Goal: Task Accomplishment & Management: Use online tool/utility

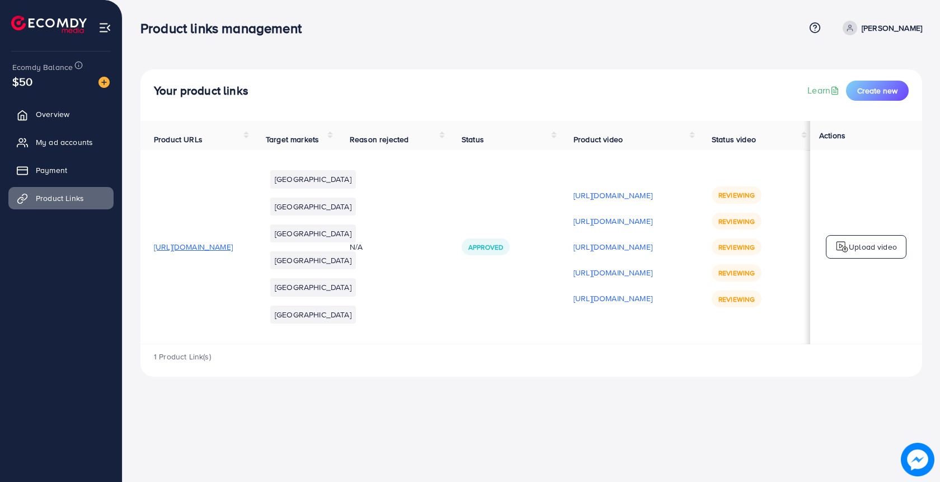
scroll to position [0, 107]
drag, startPoint x: 718, startPoint y: 213, endPoint x: 776, endPoint y: 210, distance: 57.7
click at [778, 210] on div "Reviewing Reviewing Reviewing Reviewing Reviewing" at bounding box center [754, 246] width 85 height 120
click at [758, 187] on td "Reviewing Reviewing Reviewing Reviewing Reviewing" at bounding box center [754, 247] width 112 height 194
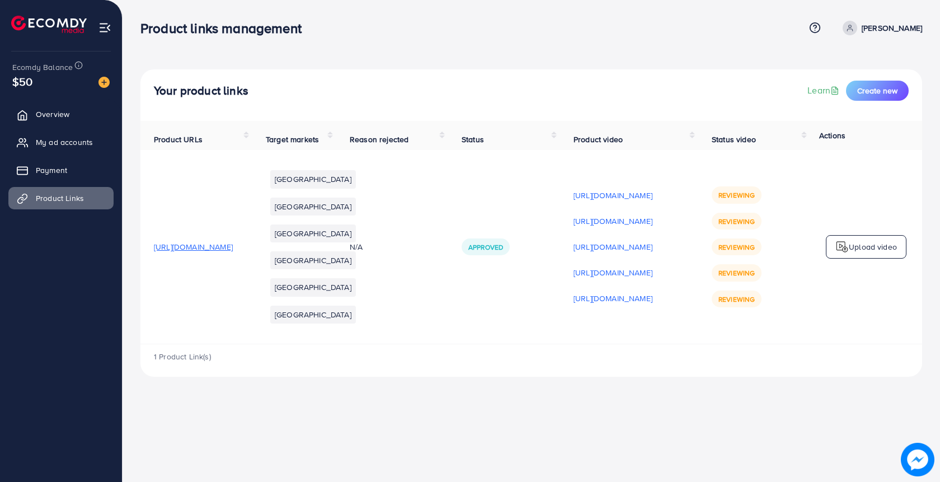
drag, startPoint x: 720, startPoint y: 214, endPoint x: 703, endPoint y: 213, distance: 16.8
click at [702, 213] on td "Reviewing Reviewing Reviewing Reviewing Reviewing" at bounding box center [754, 247] width 112 height 194
drag, startPoint x: 717, startPoint y: 213, endPoint x: 762, endPoint y: 215, distance: 45.4
click at [762, 215] on div "Reviewing Reviewing Reviewing Reviewing Reviewing" at bounding box center [754, 246] width 85 height 120
click at [764, 210] on div "Reviewing Reviewing Reviewing Reviewing Reviewing" at bounding box center [754, 246] width 85 height 120
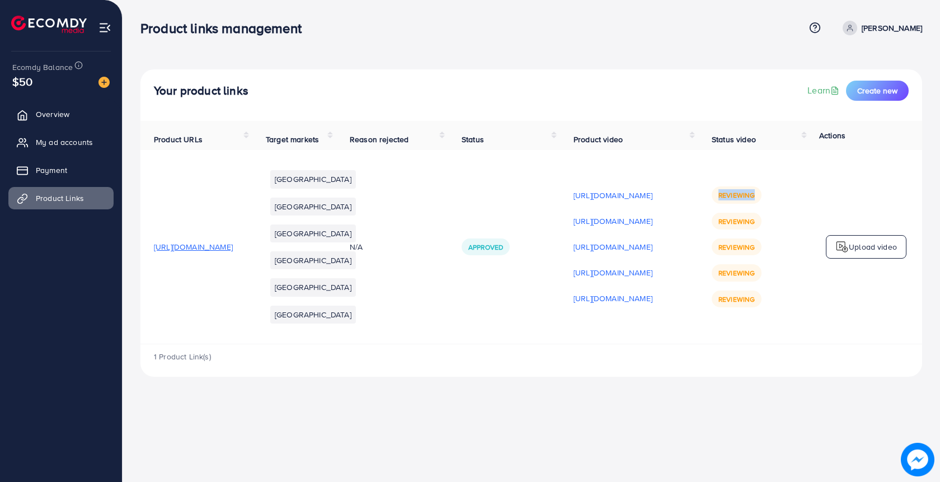
drag, startPoint x: 714, startPoint y: 215, endPoint x: 763, endPoint y: 215, distance: 48.7
click at [764, 216] on div "Reviewing Reviewing Reviewing Reviewing Reviewing" at bounding box center [754, 246] width 85 height 120
click at [770, 217] on div "Reviewing Reviewing Reviewing Reviewing Reviewing" at bounding box center [754, 246] width 85 height 120
click at [743, 139] on span "Status video" at bounding box center [734, 139] width 44 height 11
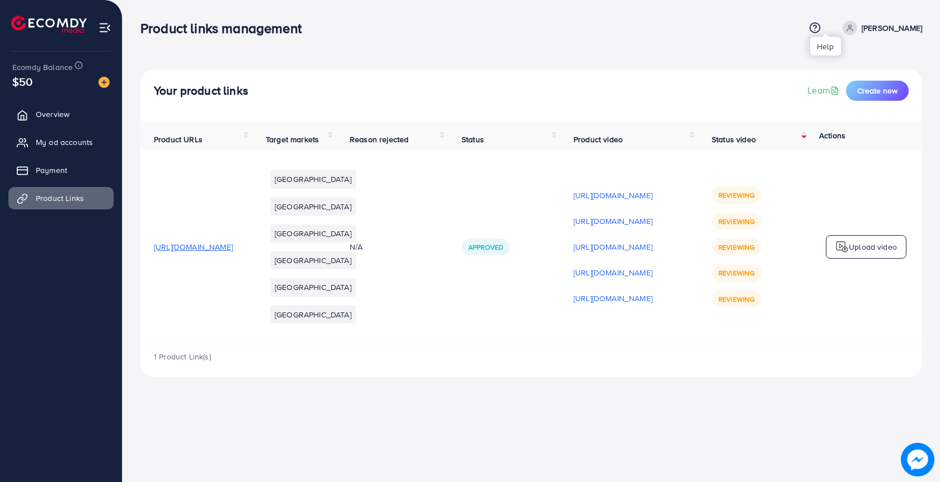
click at [820, 24] on circle at bounding box center [815, 28] width 10 height 10
click at [782, 93] on span "Contact Support" at bounding box center [775, 87] width 65 height 13
click at [77, 172] on link "Payment" at bounding box center [60, 170] width 105 height 22
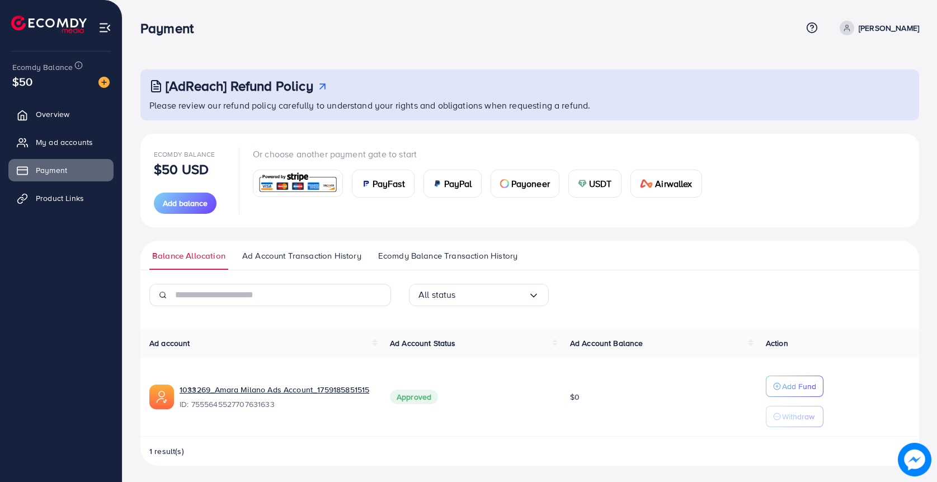
click at [785, 372] on td "Add Fund Withdraw" at bounding box center [838, 397] width 162 height 79
click at [785, 379] on p "Add Fund" at bounding box center [799, 385] width 34 height 13
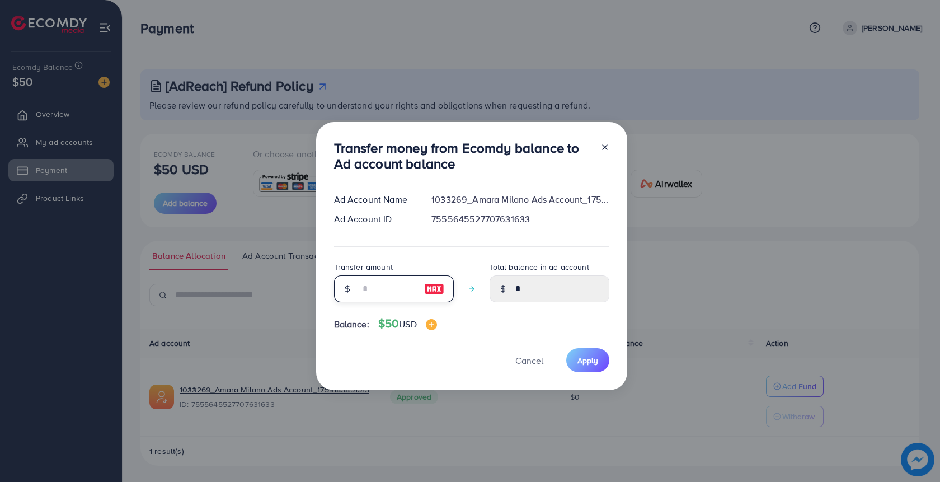
click at [375, 293] on input "number" at bounding box center [388, 288] width 56 height 27
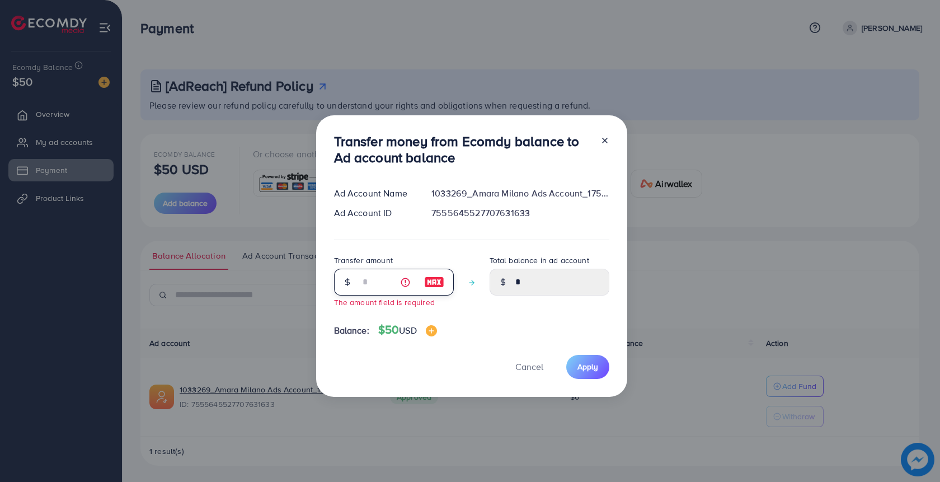
click at [360, 293] on input "number" at bounding box center [388, 282] width 56 height 27
type input "*"
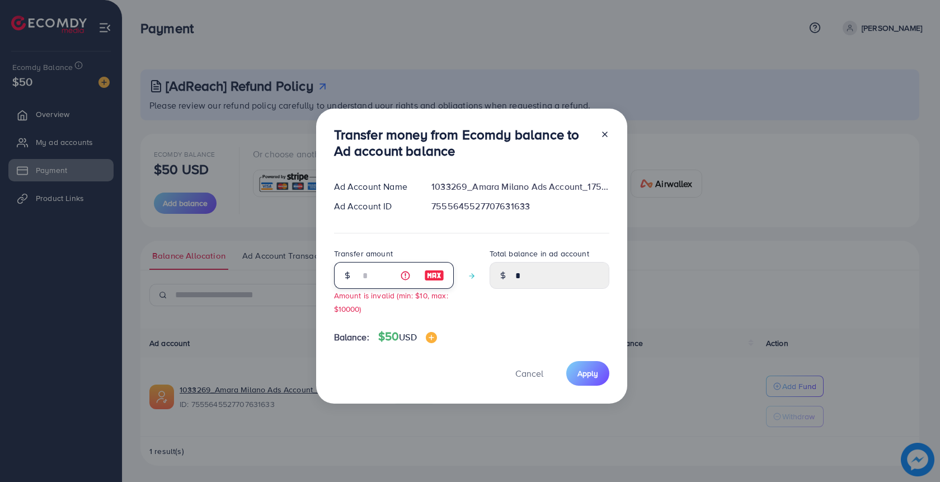
type input "****"
type input "**"
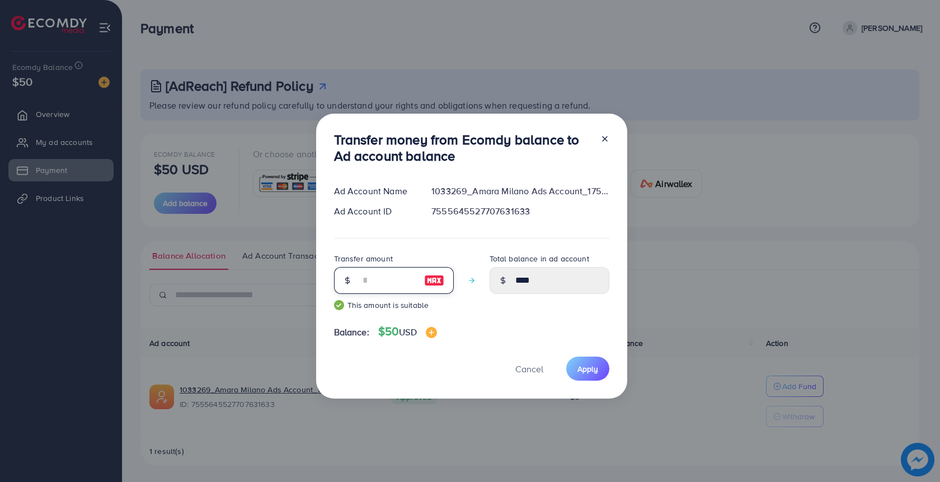
type input "*****"
type input "**"
click at [525, 370] on span "Cancel" at bounding box center [529, 369] width 28 height 12
type input "*"
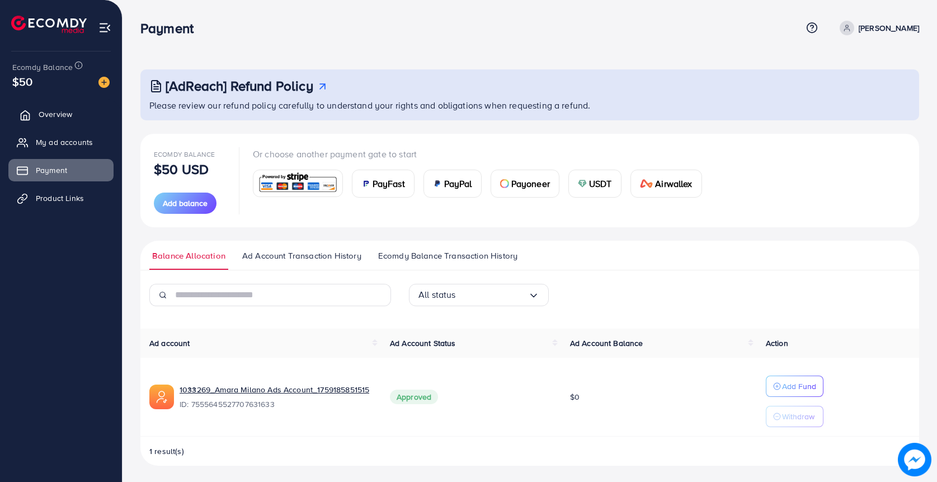
click at [60, 118] on span "Overview" at bounding box center [56, 114] width 34 height 11
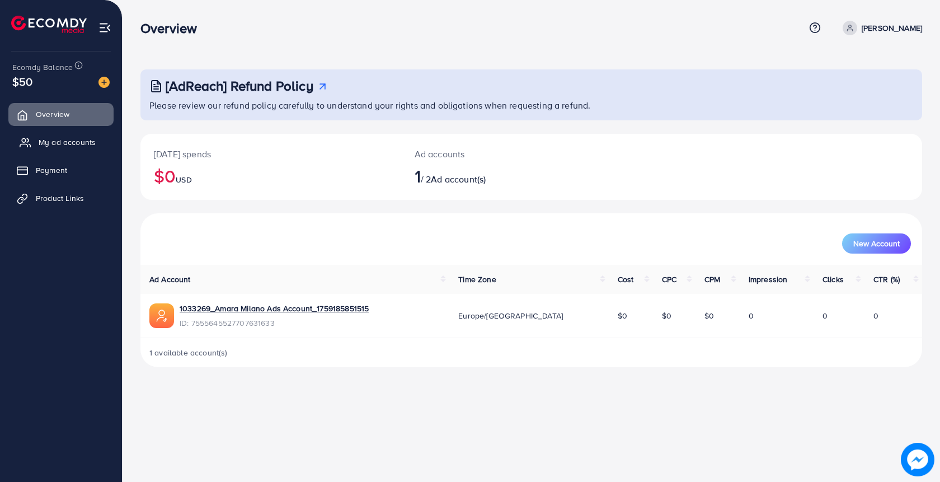
click at [65, 137] on span "My ad accounts" at bounding box center [67, 142] width 57 height 11
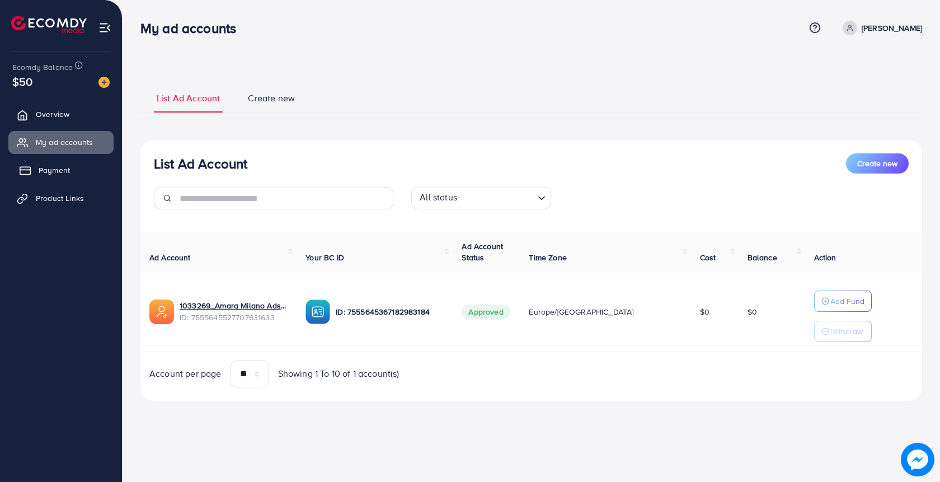
click at [69, 165] on span "Payment" at bounding box center [54, 170] width 31 height 11
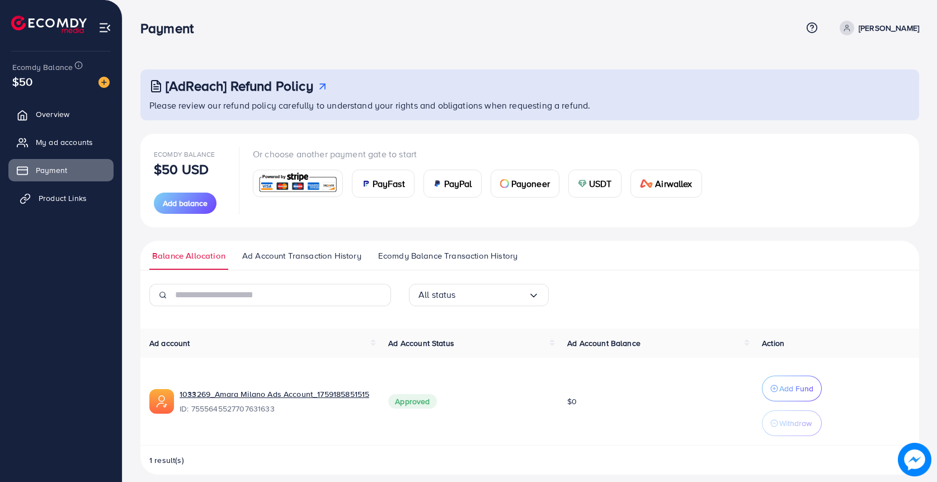
click at [56, 194] on span "Product Links" at bounding box center [63, 197] width 48 height 11
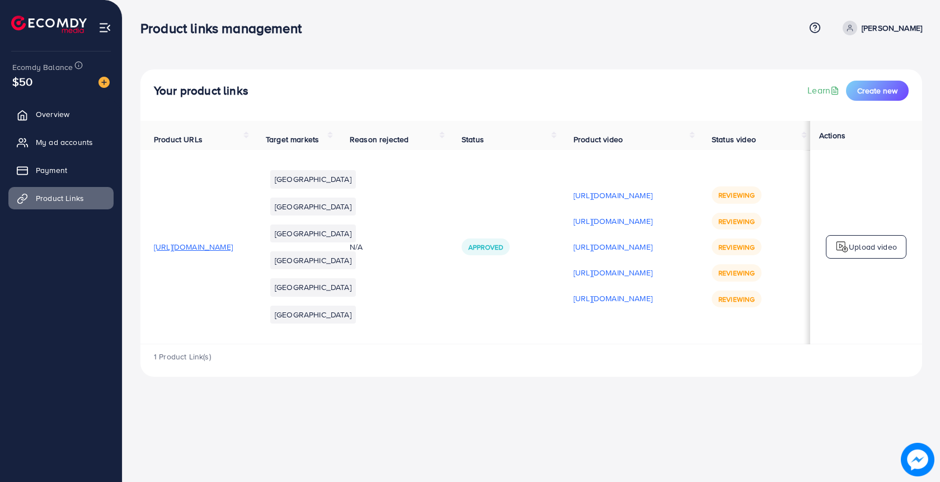
scroll to position [0, 107]
